Goal: Information Seeking & Learning: Learn about a topic

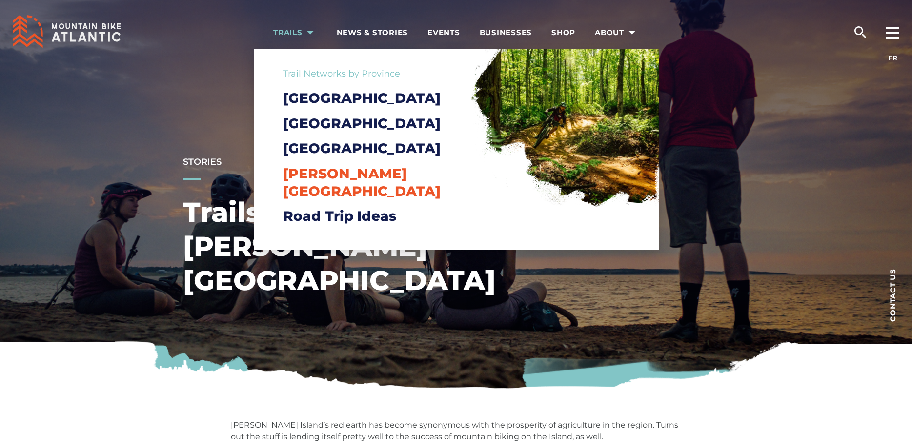
click at [327, 190] on span "[PERSON_NAME][GEOGRAPHIC_DATA]" at bounding box center [362, 182] width 158 height 34
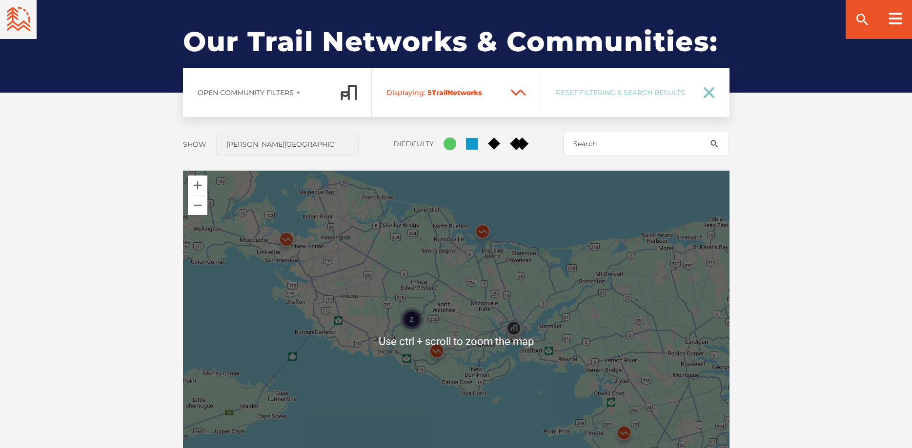
scroll to position [822, 0]
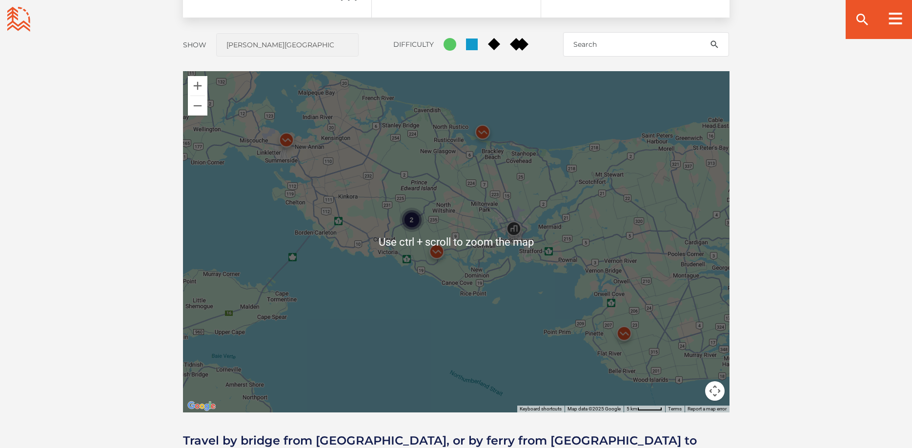
click at [549, 311] on div "2" at bounding box center [456, 242] width 546 height 342
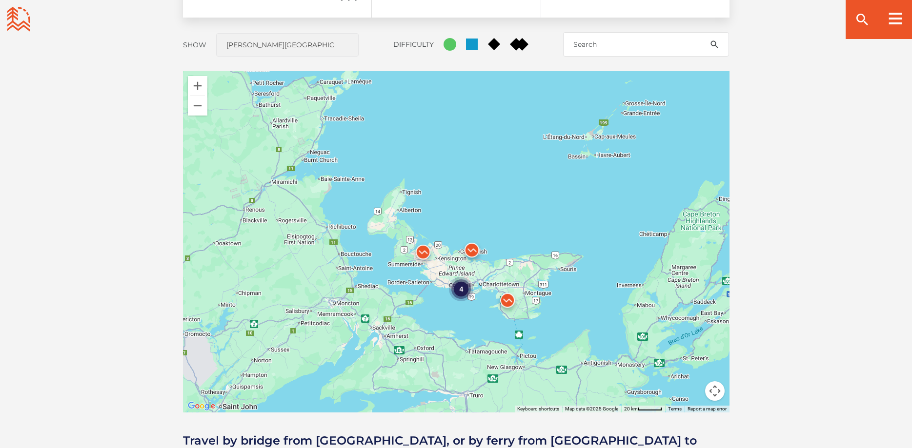
drag, startPoint x: 542, startPoint y: 318, endPoint x: 456, endPoint y: 318, distance: 85.9
click at [456, 318] on div "4" at bounding box center [456, 242] width 546 height 342
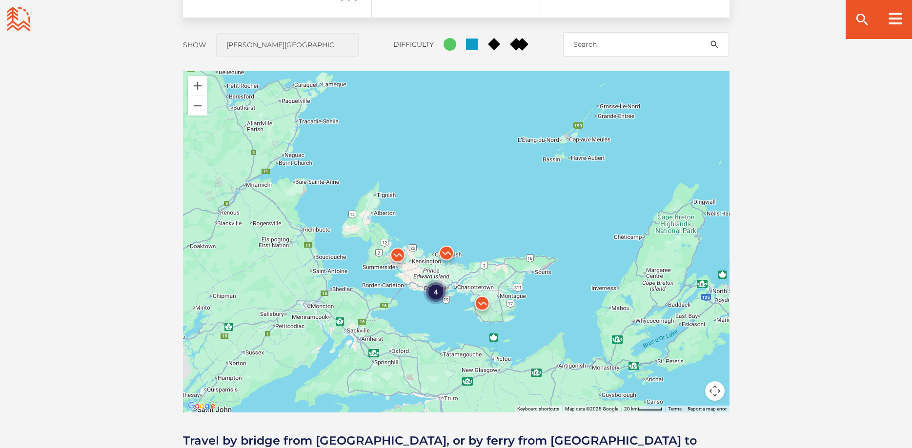
click at [456, 318] on div "4" at bounding box center [456, 242] width 546 height 342
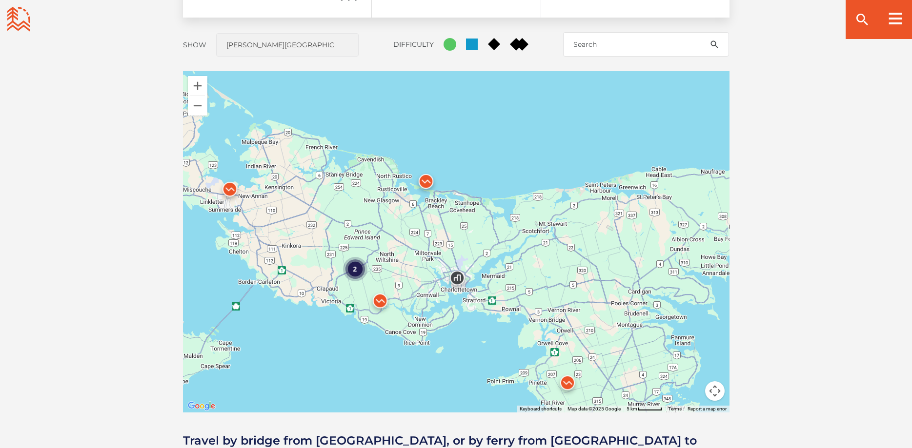
click at [375, 302] on img at bounding box center [379, 303] width 29 height 29
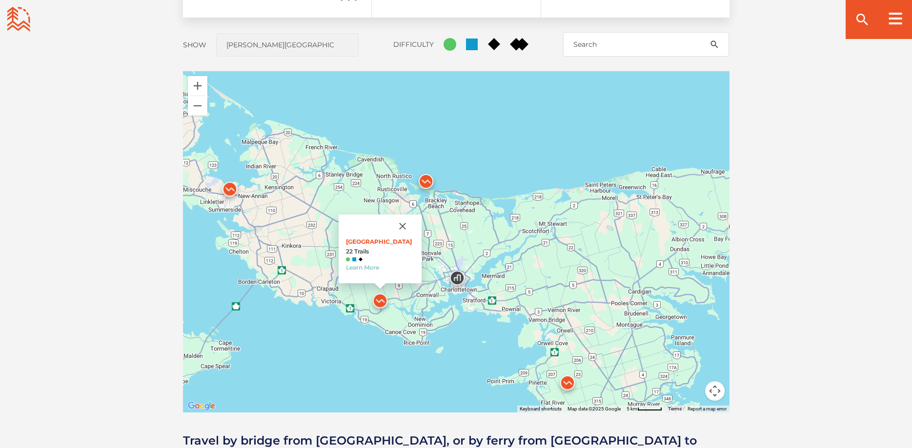
click at [411, 306] on div "2 Bonshaw Provincial Park 22 Trails Learn More" at bounding box center [456, 242] width 546 height 342
click at [470, 298] on div "2 Bonshaw Provincial Park 22 Trails Learn More" at bounding box center [456, 242] width 546 height 342
click at [407, 229] on button "Close" at bounding box center [402, 226] width 23 height 23
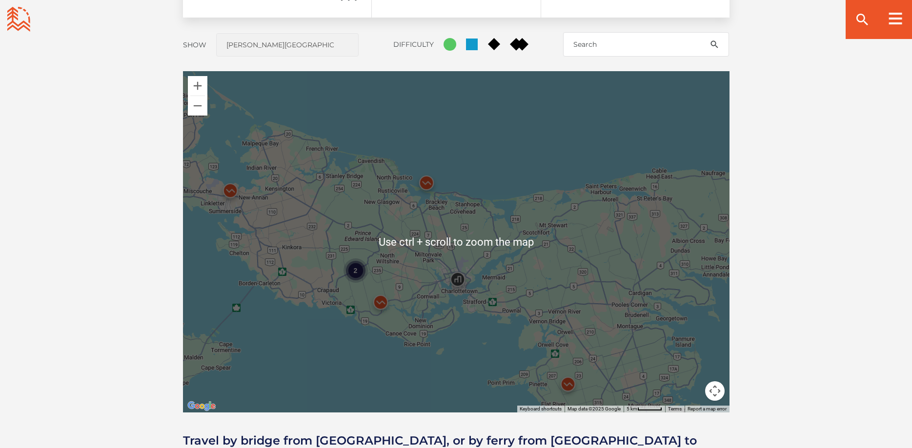
scroll to position [871, 0]
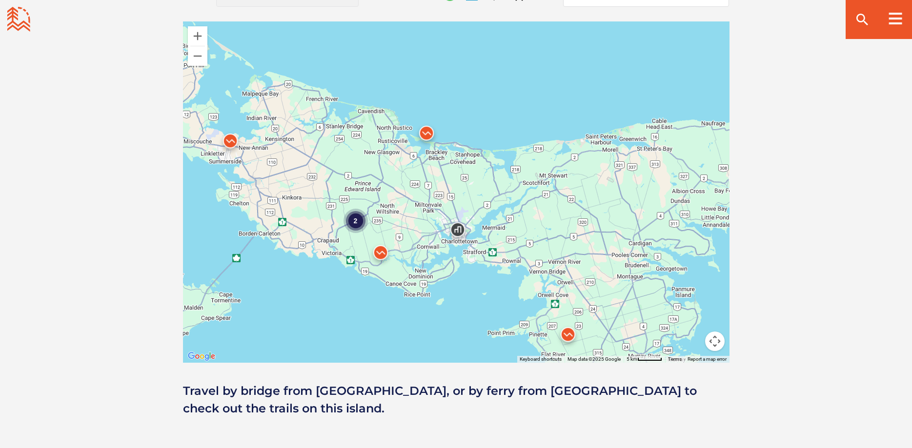
click at [385, 256] on img at bounding box center [380, 255] width 29 height 29
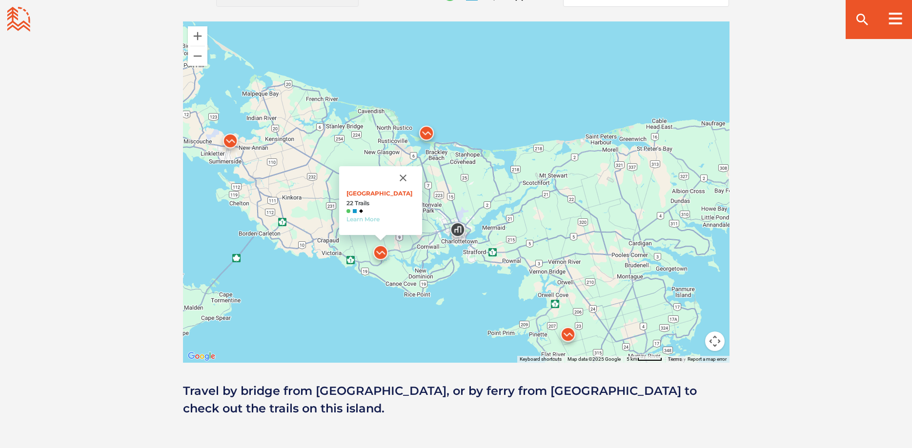
click at [368, 218] on link "Learn More" at bounding box center [362, 219] width 33 height 7
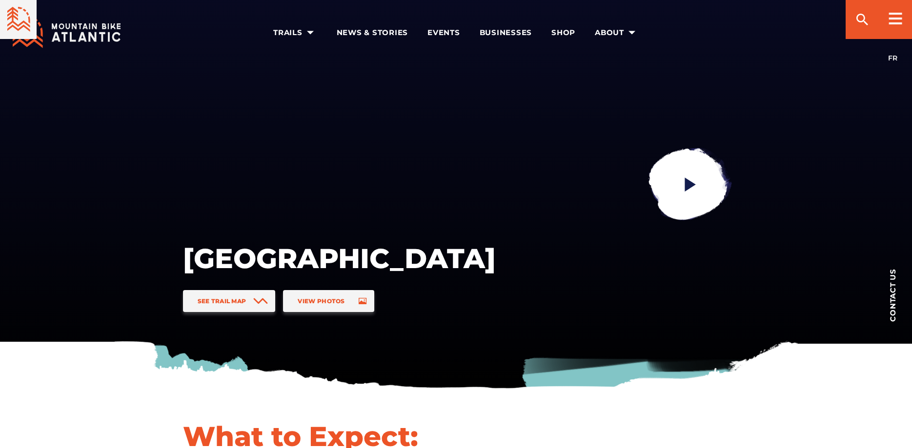
scroll to position [149, 0]
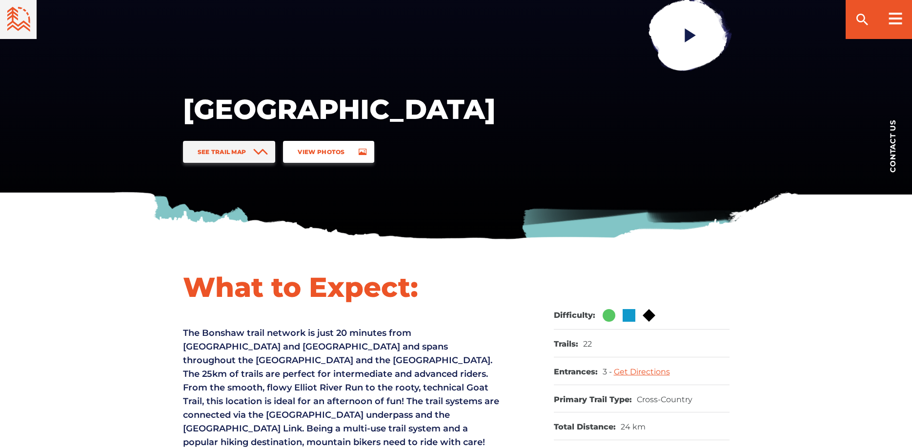
click at [353, 157] on link "View Photos" at bounding box center [328, 152] width 91 height 22
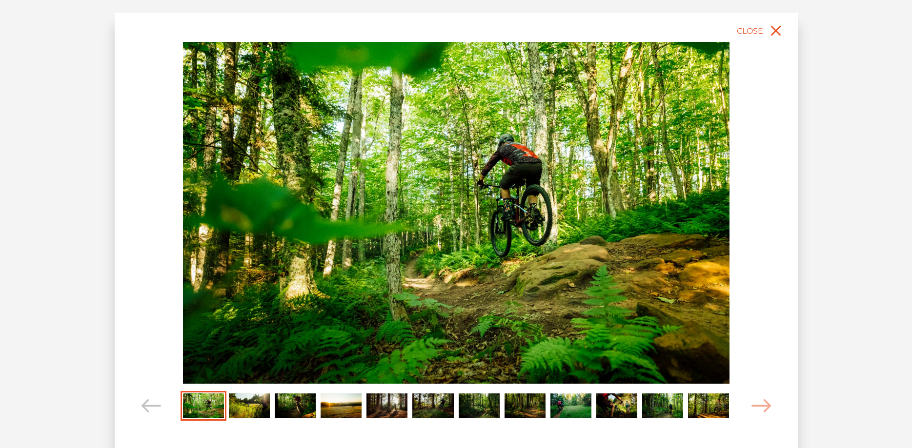
click at [246, 408] on img "Carousel Page 2" at bounding box center [249, 406] width 41 height 25
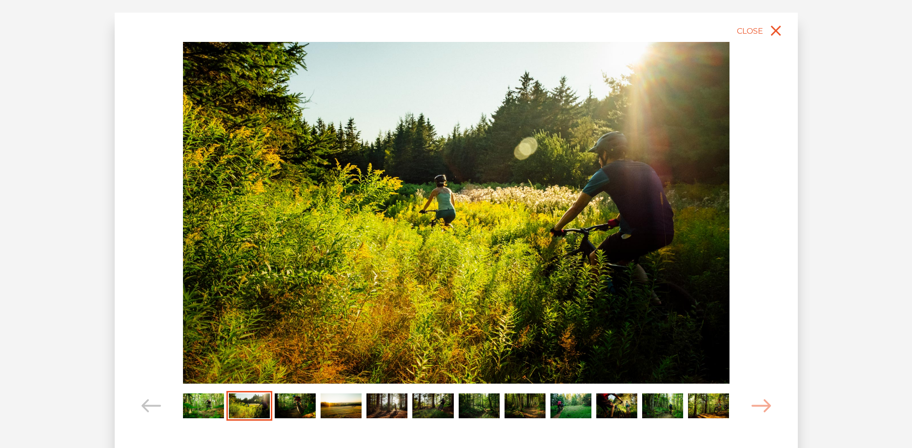
click at [300, 410] on img "Carousel Page 3" at bounding box center [295, 406] width 41 height 25
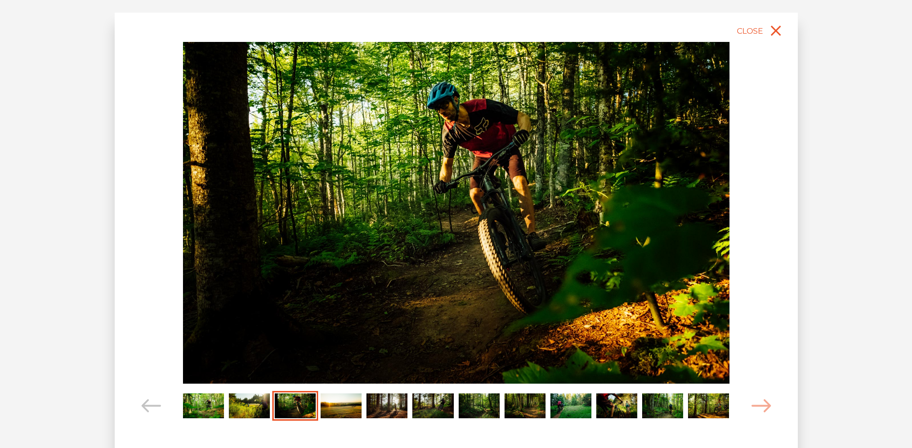
click at [361, 413] on img "Carousel Page 4" at bounding box center [341, 406] width 41 height 25
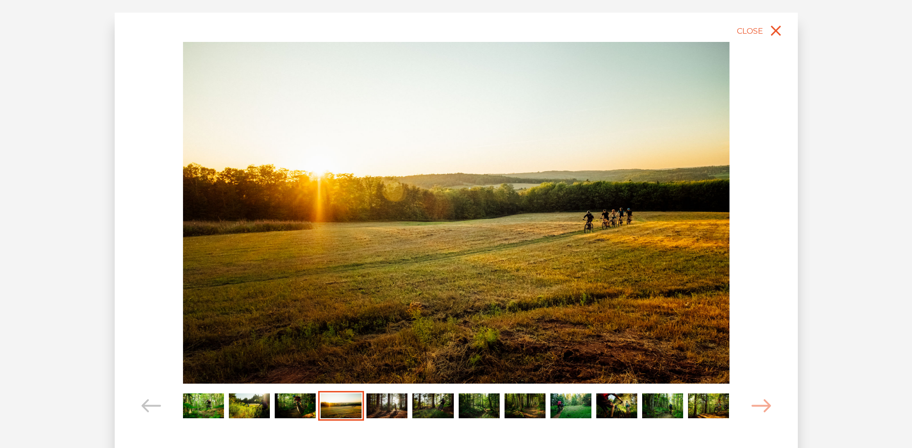
click at [401, 412] on img "Carousel Page 5" at bounding box center [386, 406] width 41 height 25
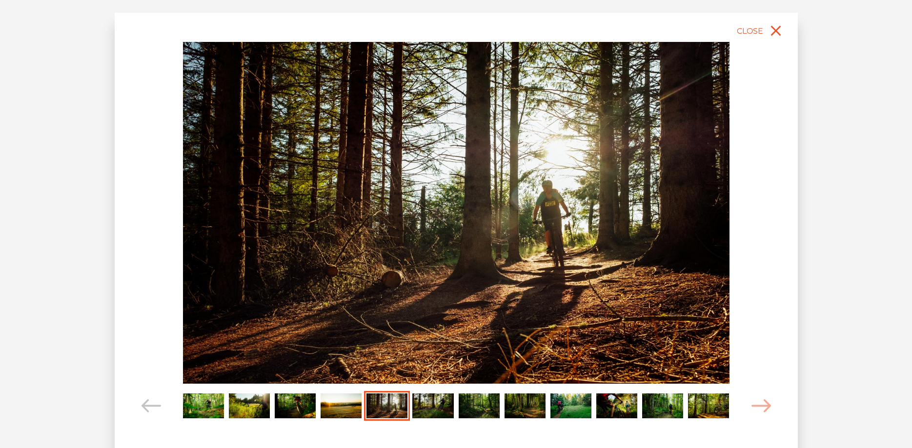
click at [446, 411] on img "Carousel Page 6" at bounding box center [432, 406] width 41 height 25
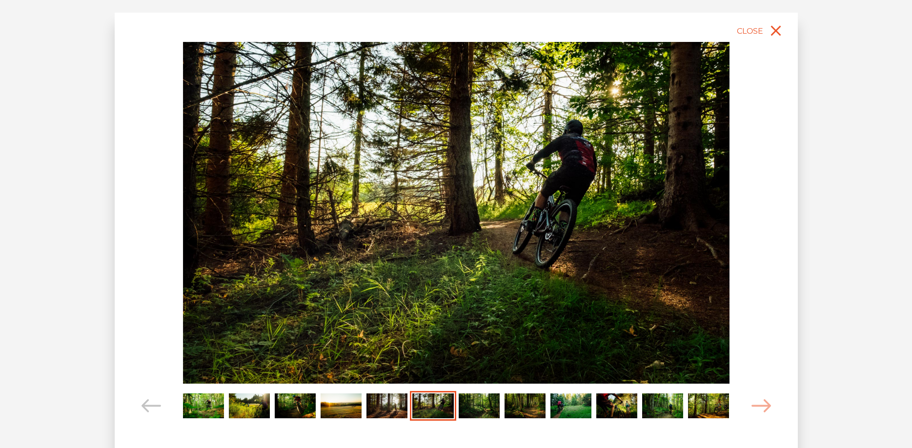
click at [517, 419] on div "Carousel Page 8" at bounding box center [525, 406] width 46 height 30
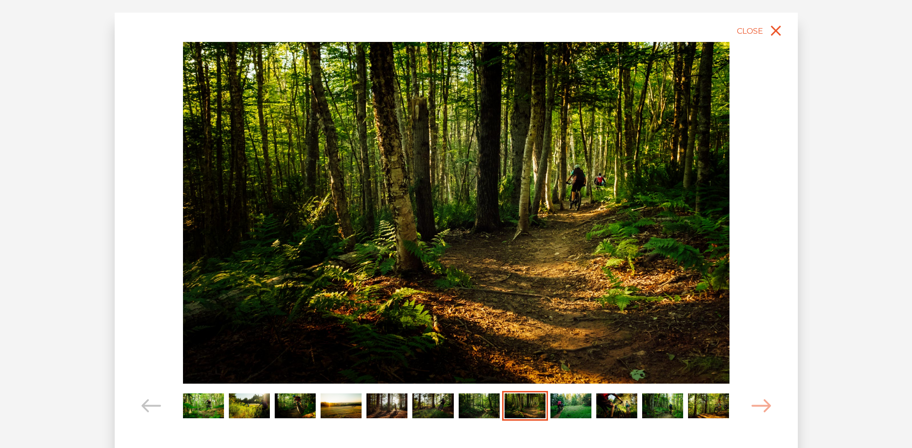
click at [615, 425] on div "slide 9 of 12" at bounding box center [456, 235] width 683 height 445
click at [693, 410] on img "Carousel Page 12" at bounding box center [708, 406] width 41 height 25
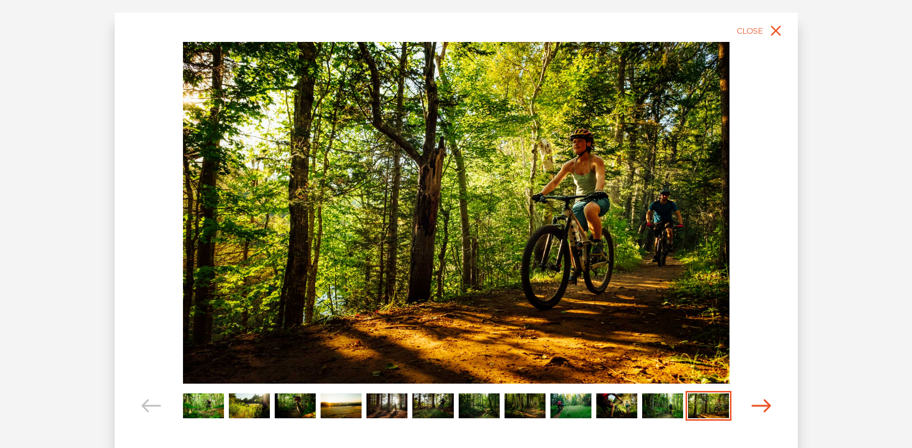
click at [754, 408] on icon "Carousel Navigation" at bounding box center [761, 406] width 20 height 13
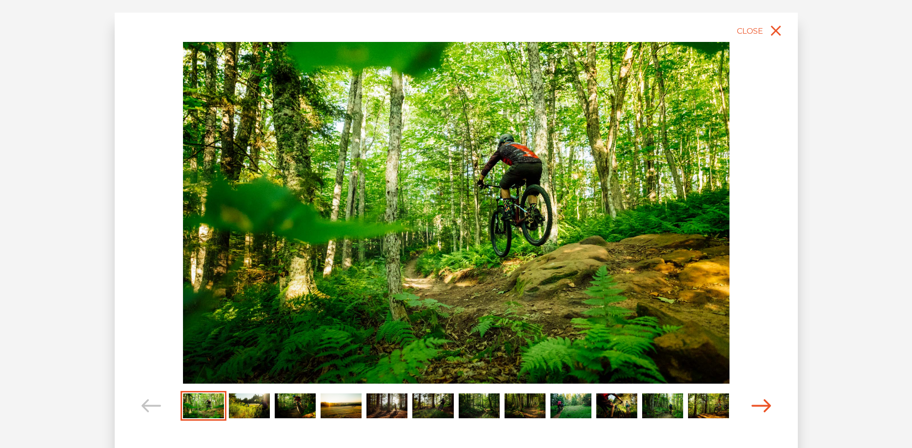
click at [756, 408] on icon "Carousel Navigation" at bounding box center [761, 406] width 20 height 13
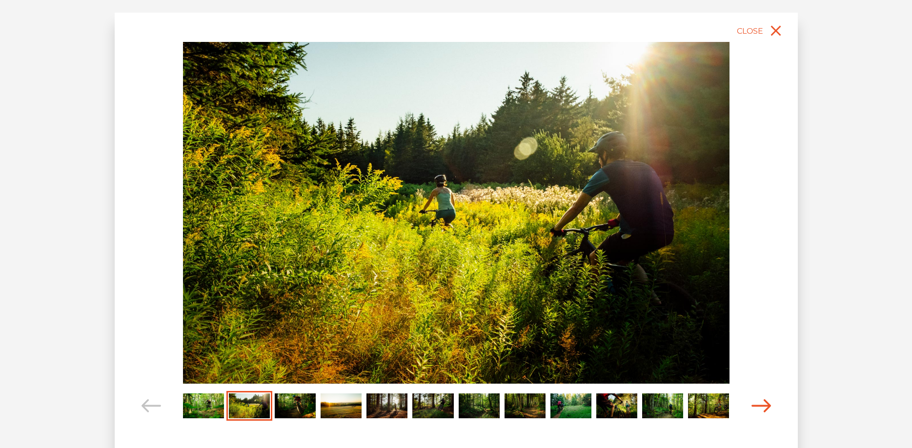
click at [756, 408] on icon "Carousel Navigation" at bounding box center [761, 406] width 20 height 13
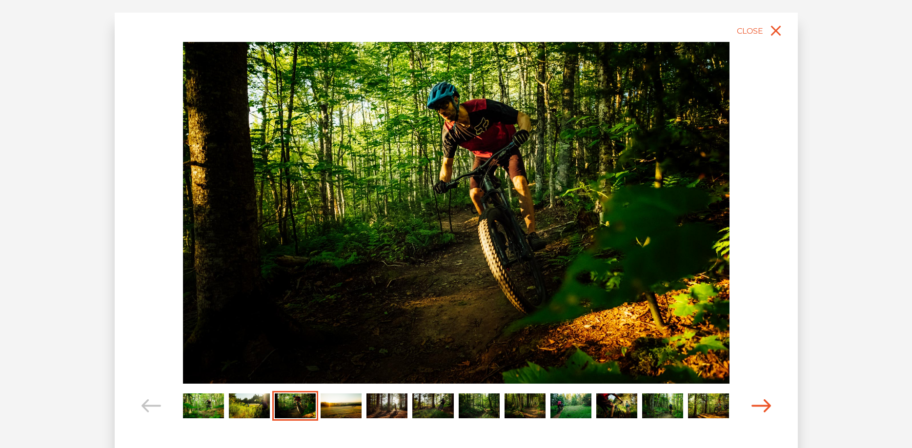
click at [756, 408] on icon "Carousel Navigation" at bounding box center [761, 406] width 20 height 13
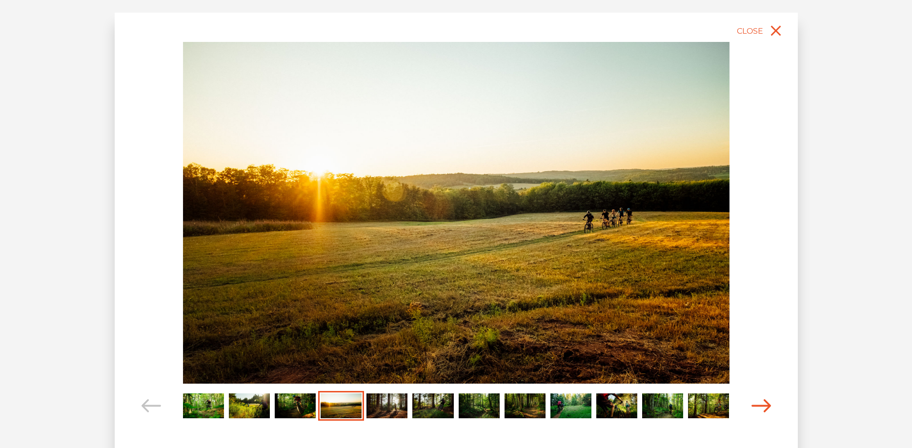
click at [756, 408] on icon "Carousel Navigation" at bounding box center [761, 406] width 20 height 13
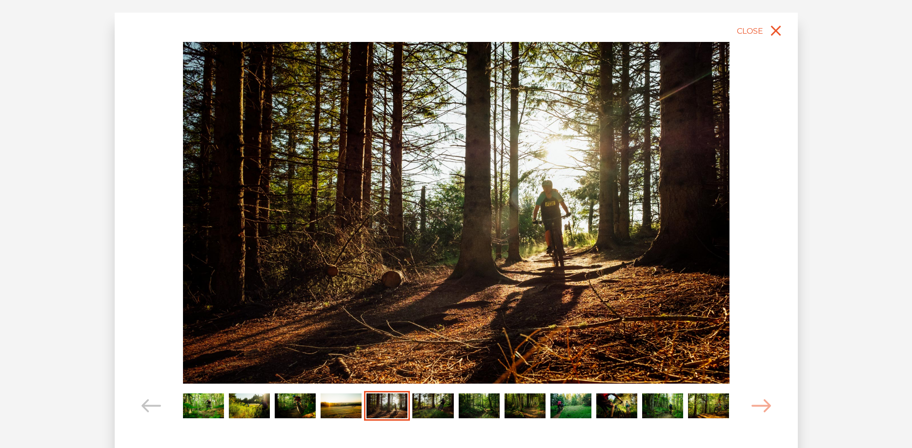
click at [90, 199] on div "slide 6 of 12" at bounding box center [456, 224] width 892 height 429
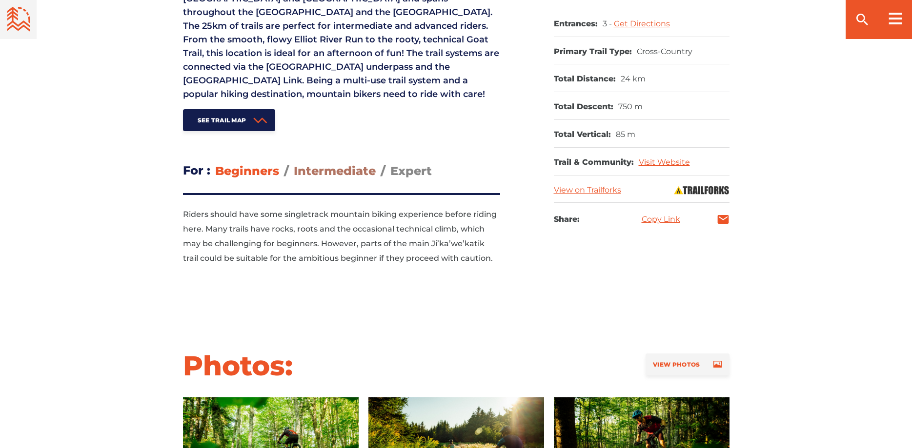
scroll to position [448, 0]
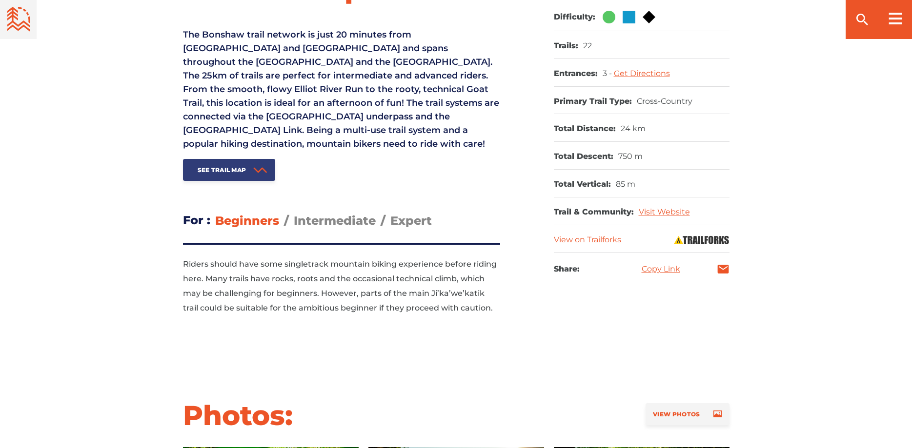
click at [243, 168] on span "See Trail Map" at bounding box center [222, 169] width 49 height 7
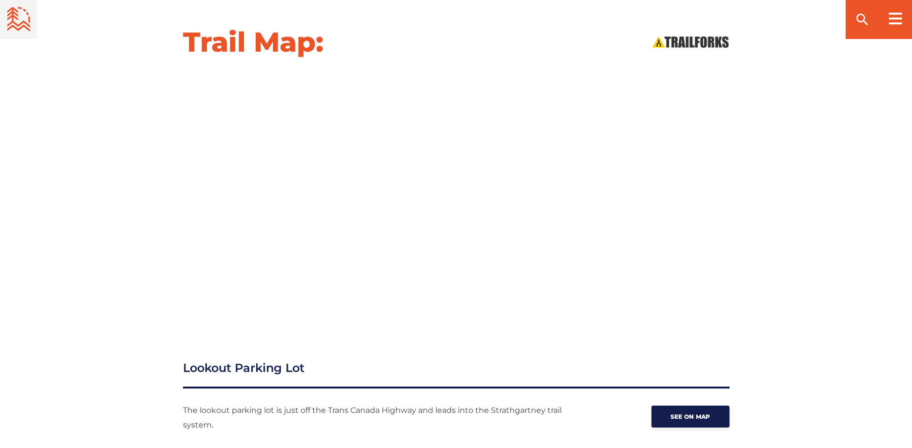
scroll to position [1083, 0]
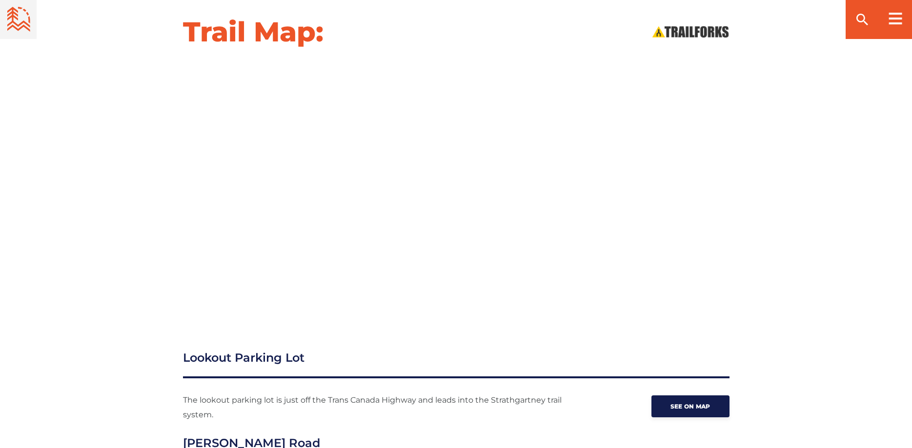
click at [108, 164] on div "Trail Map:" at bounding box center [456, 163] width 912 height 296
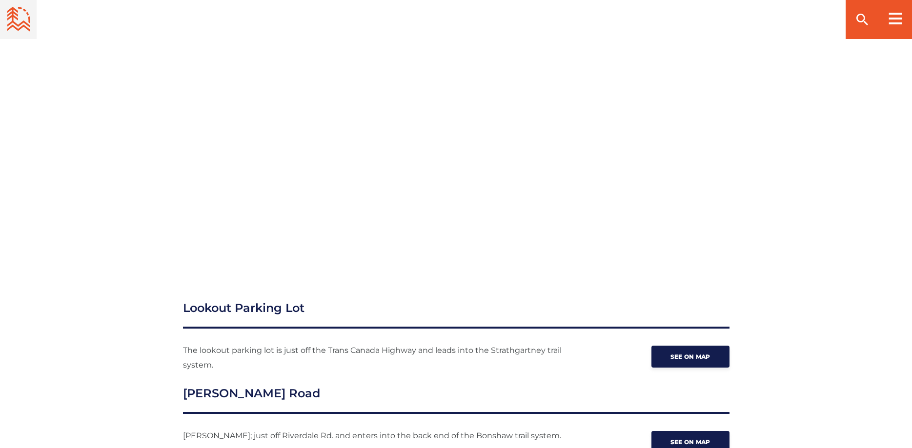
click at [134, 197] on div at bounding box center [456, 137] width 683 height 247
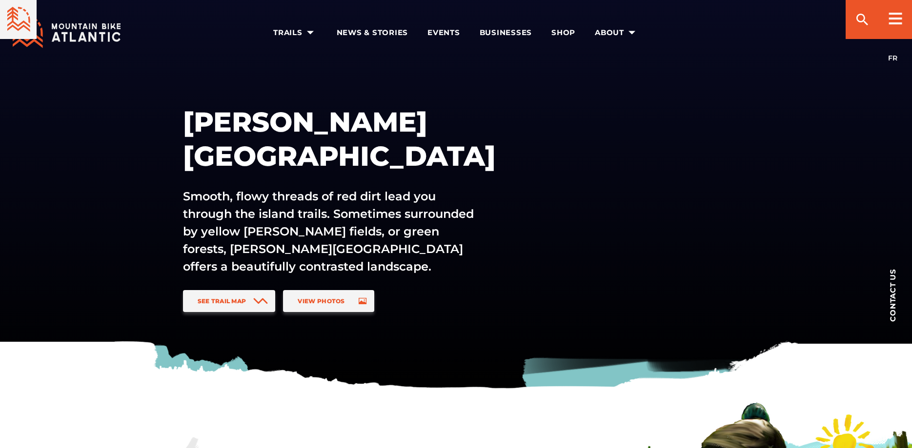
scroll to position [871, 0]
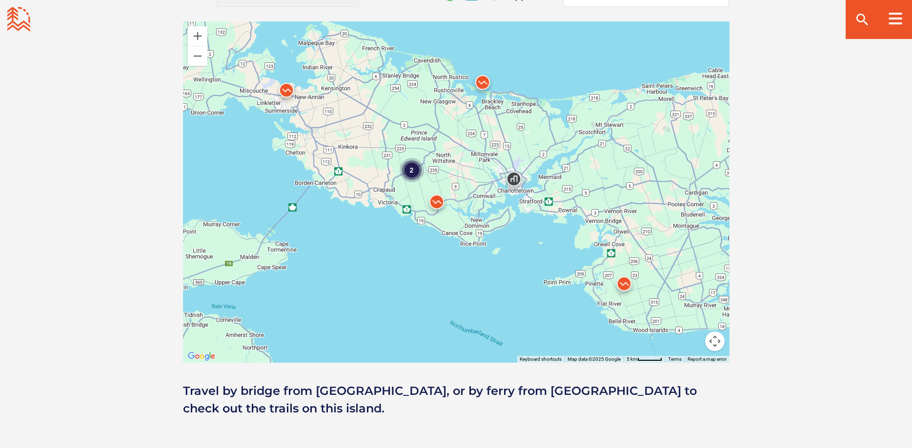
click at [286, 94] on img at bounding box center [286, 92] width 29 height 29
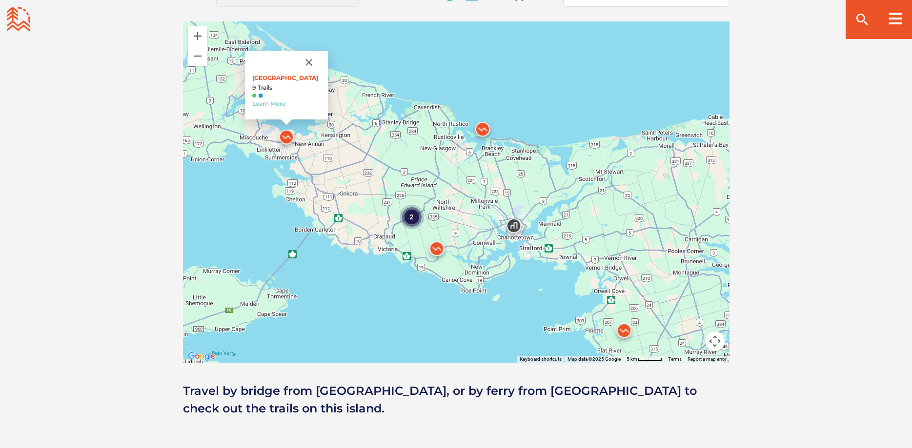
click at [479, 129] on img at bounding box center [482, 131] width 29 height 29
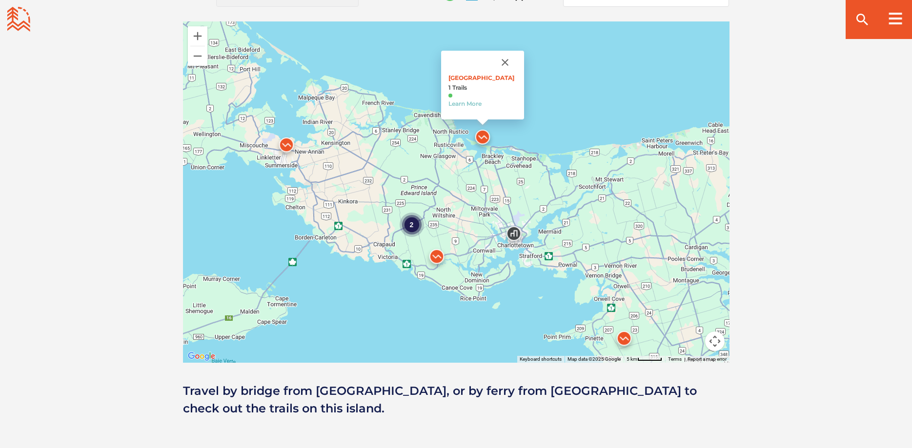
click at [523, 188] on div "2 Robinsons Island 1 Trails Learn More" at bounding box center [456, 192] width 546 height 342
click at [629, 341] on img at bounding box center [623, 340] width 29 height 29
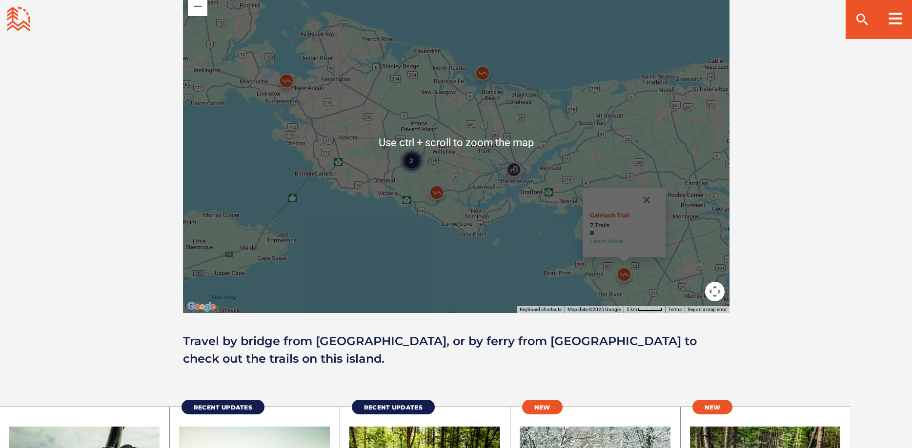
scroll to position [822, 0]
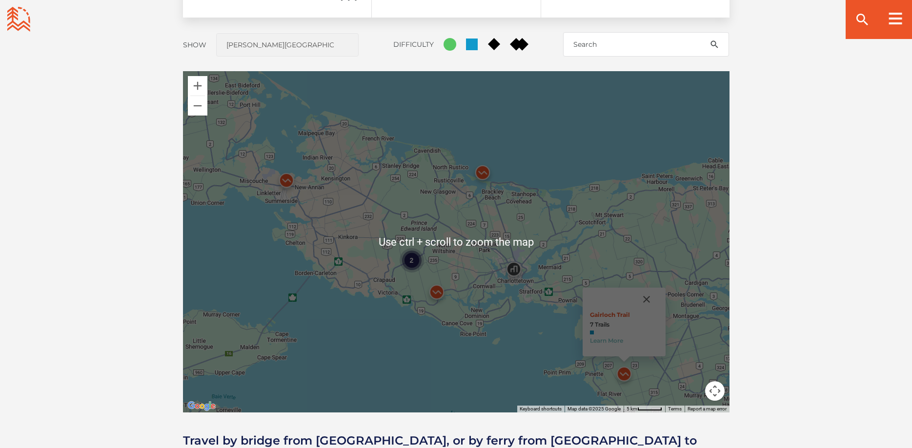
click at [439, 268] on div "2 Gairloch Trail 7 Trails Learn More" at bounding box center [456, 242] width 546 height 342
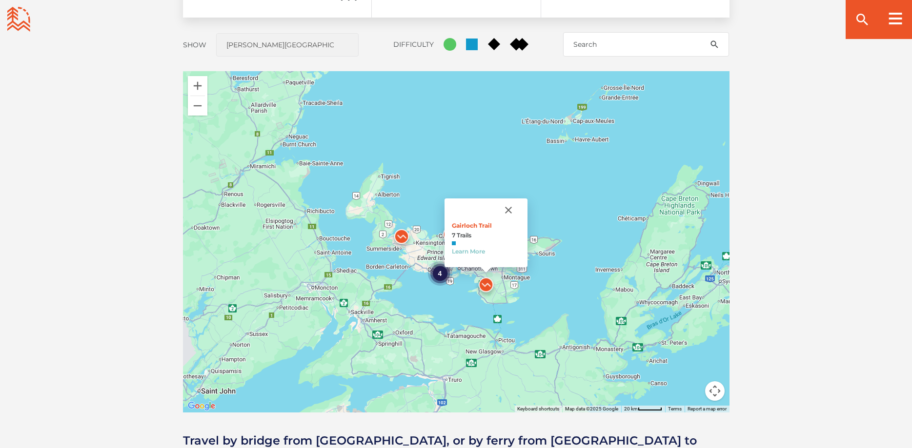
click at [403, 237] on img at bounding box center [401, 238] width 29 height 29
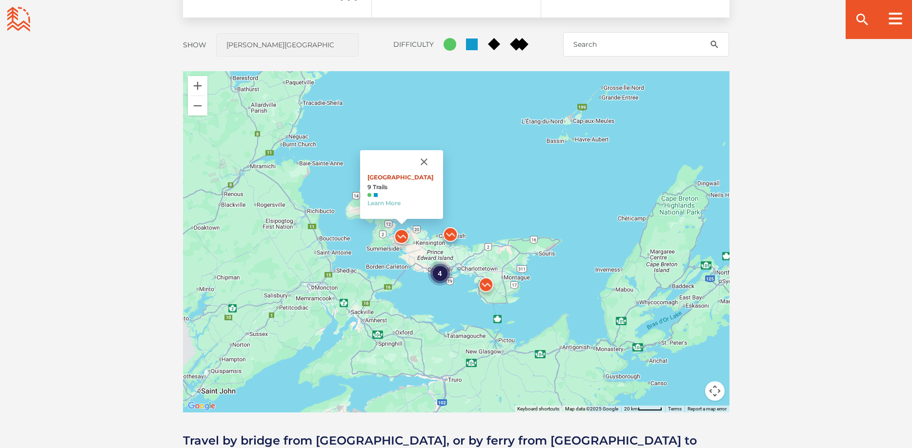
click at [385, 178] on link "[GEOGRAPHIC_DATA]" at bounding box center [400, 177] width 66 height 7
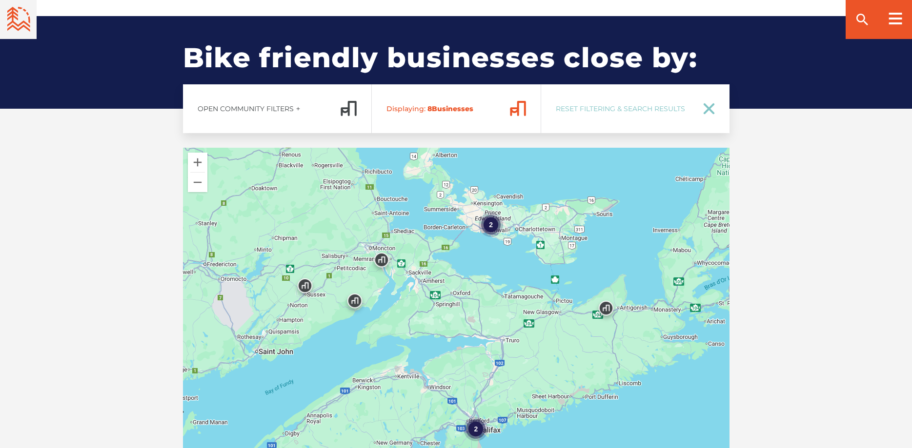
scroll to position [1642, 0]
